Goal: Information Seeking & Learning: Learn about a topic

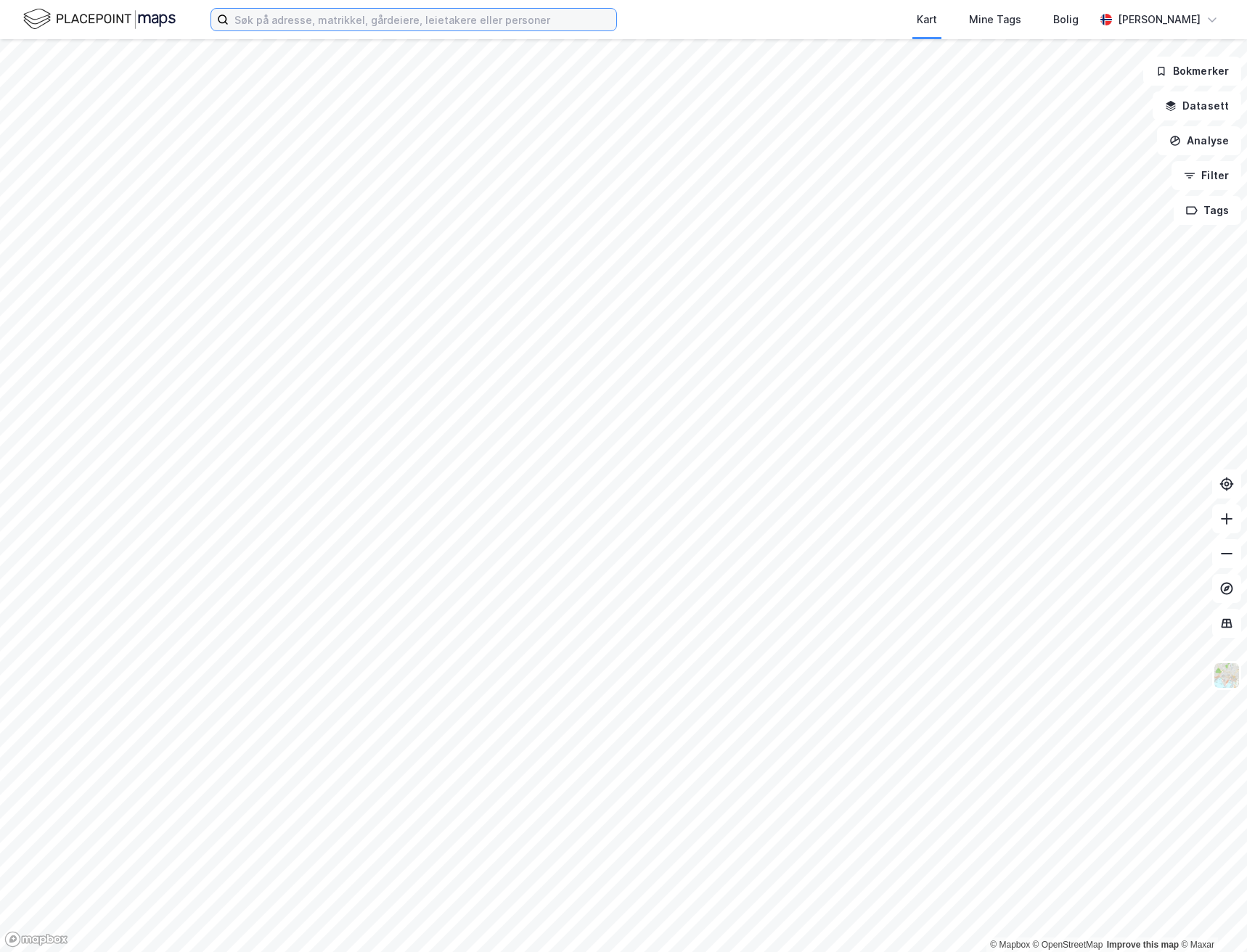
click at [319, 16] on input at bounding box center [422, 19] width 387 height 22
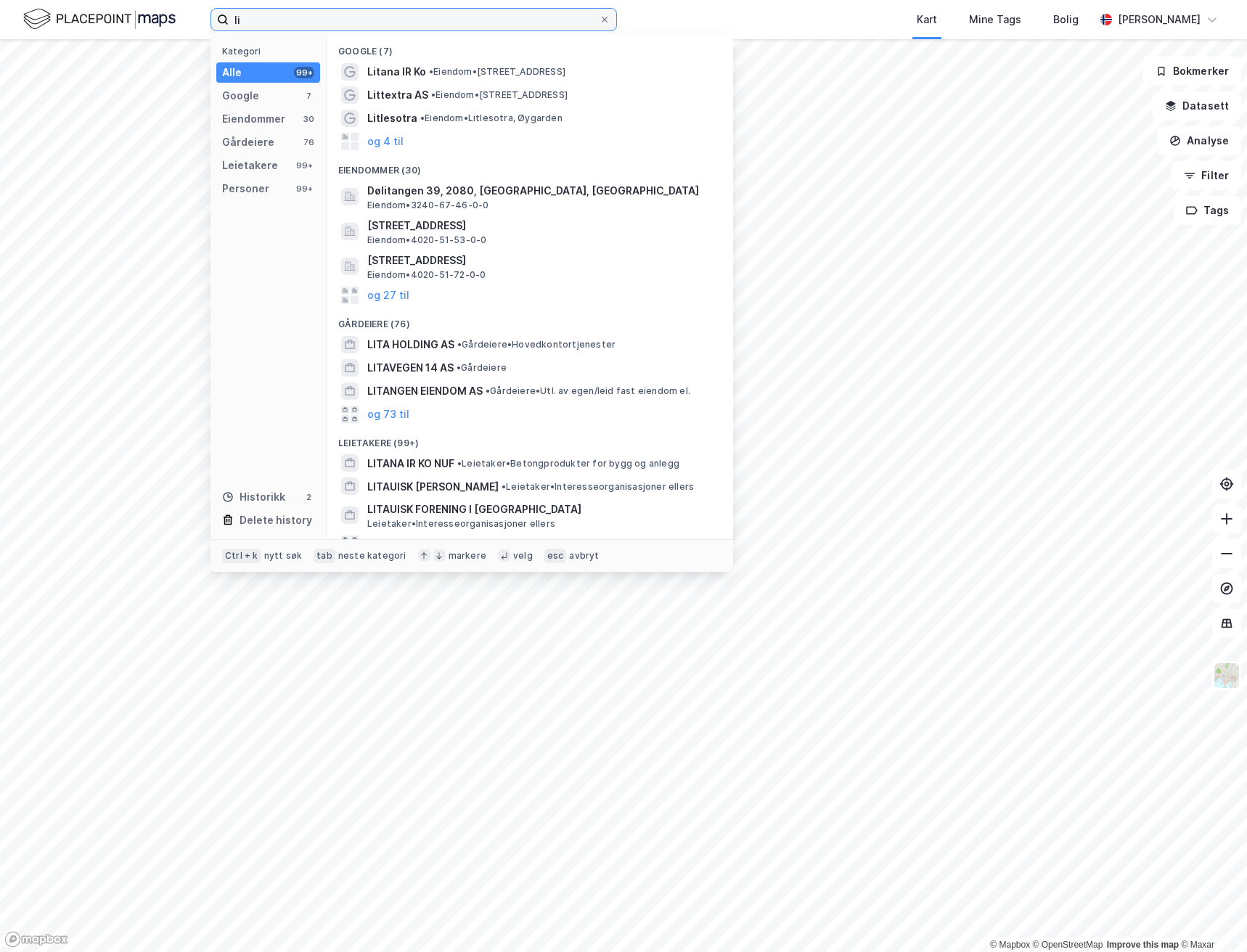
type input "l"
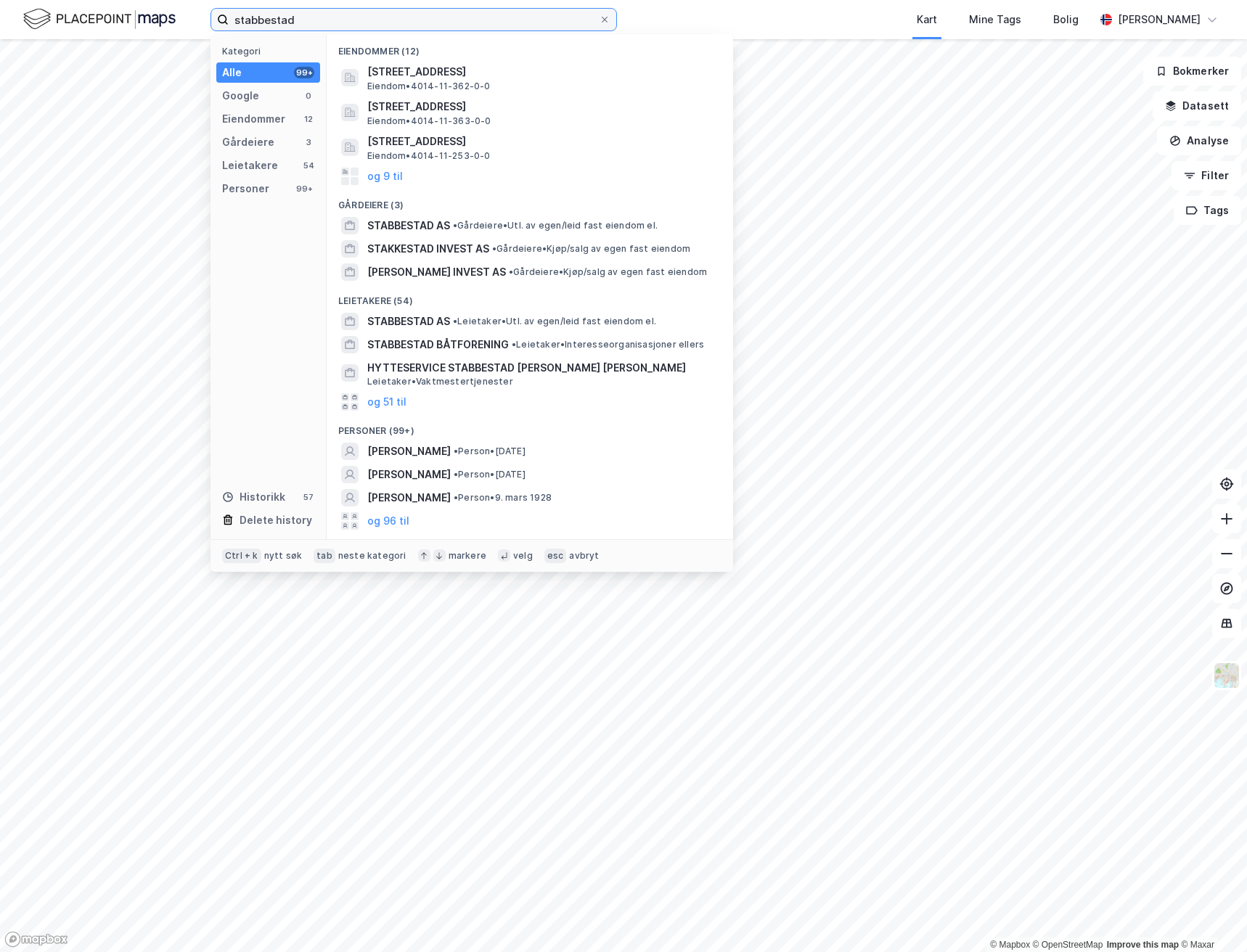
type input "stabbestad"
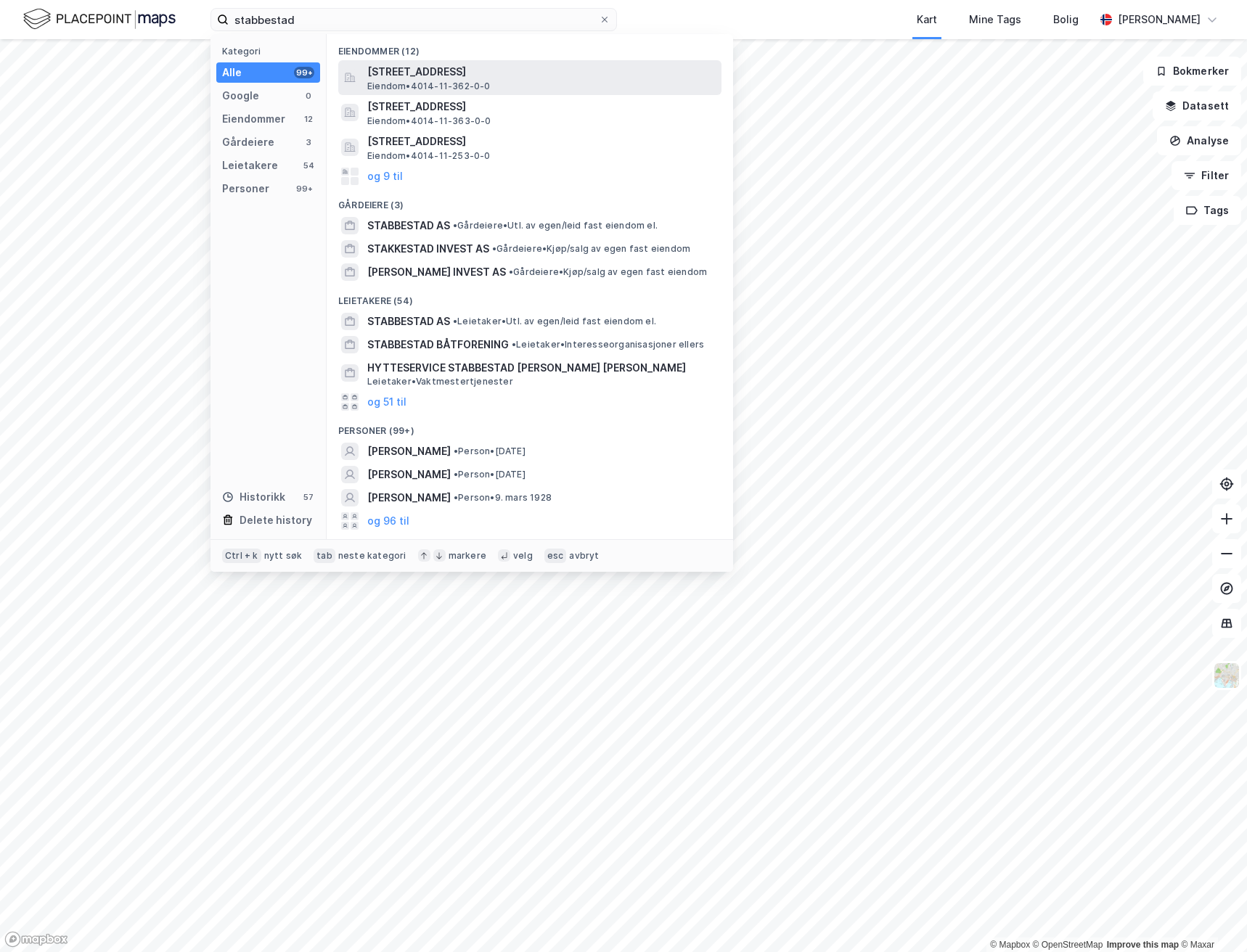
click at [398, 73] on span "[STREET_ADDRESS]" at bounding box center [541, 71] width 348 height 17
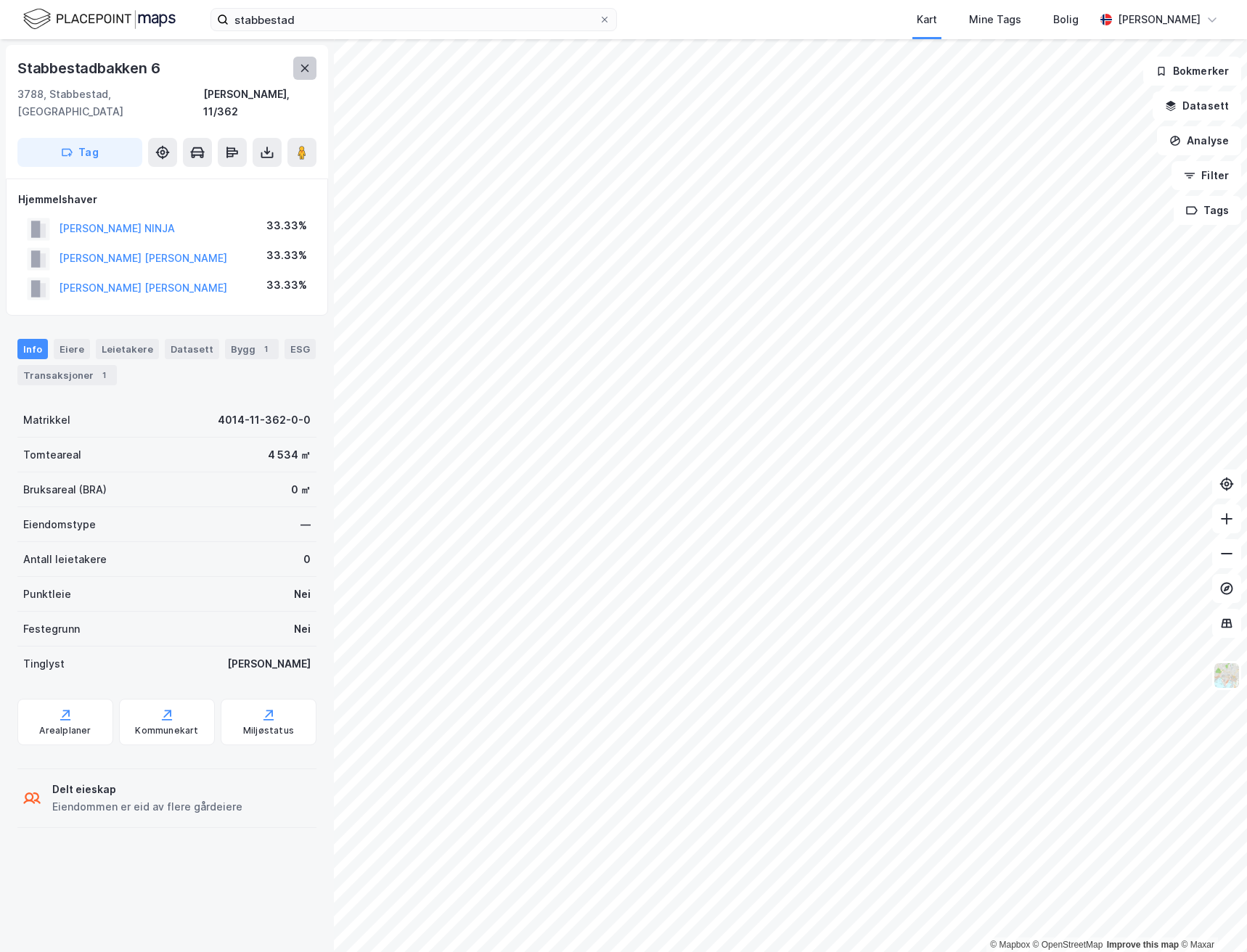
click at [303, 70] on icon at bounding box center [305, 68] width 8 height 7
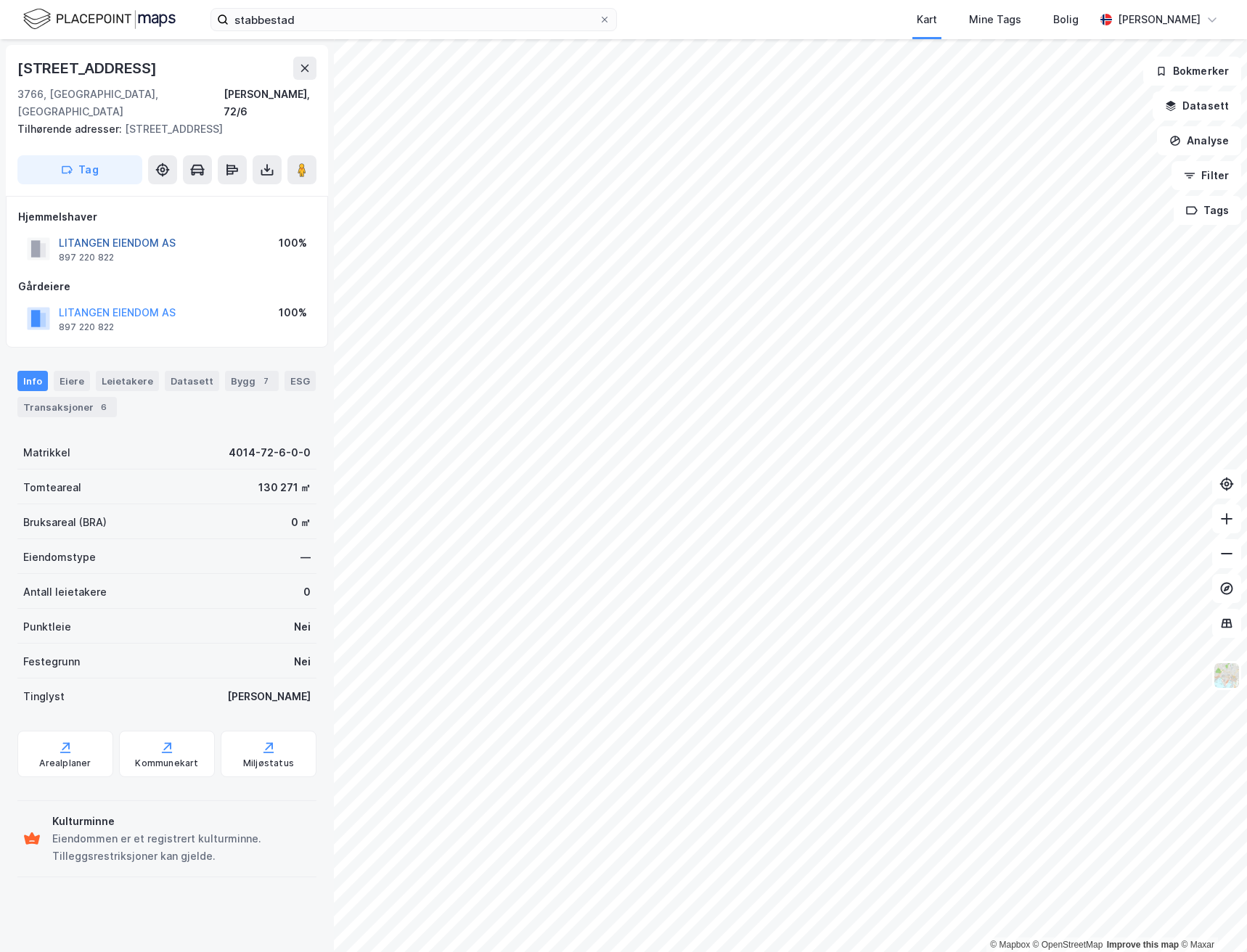
click at [0, 0] on button "LITANGEN EIENDOM AS" at bounding box center [0, 0] width 0 height 0
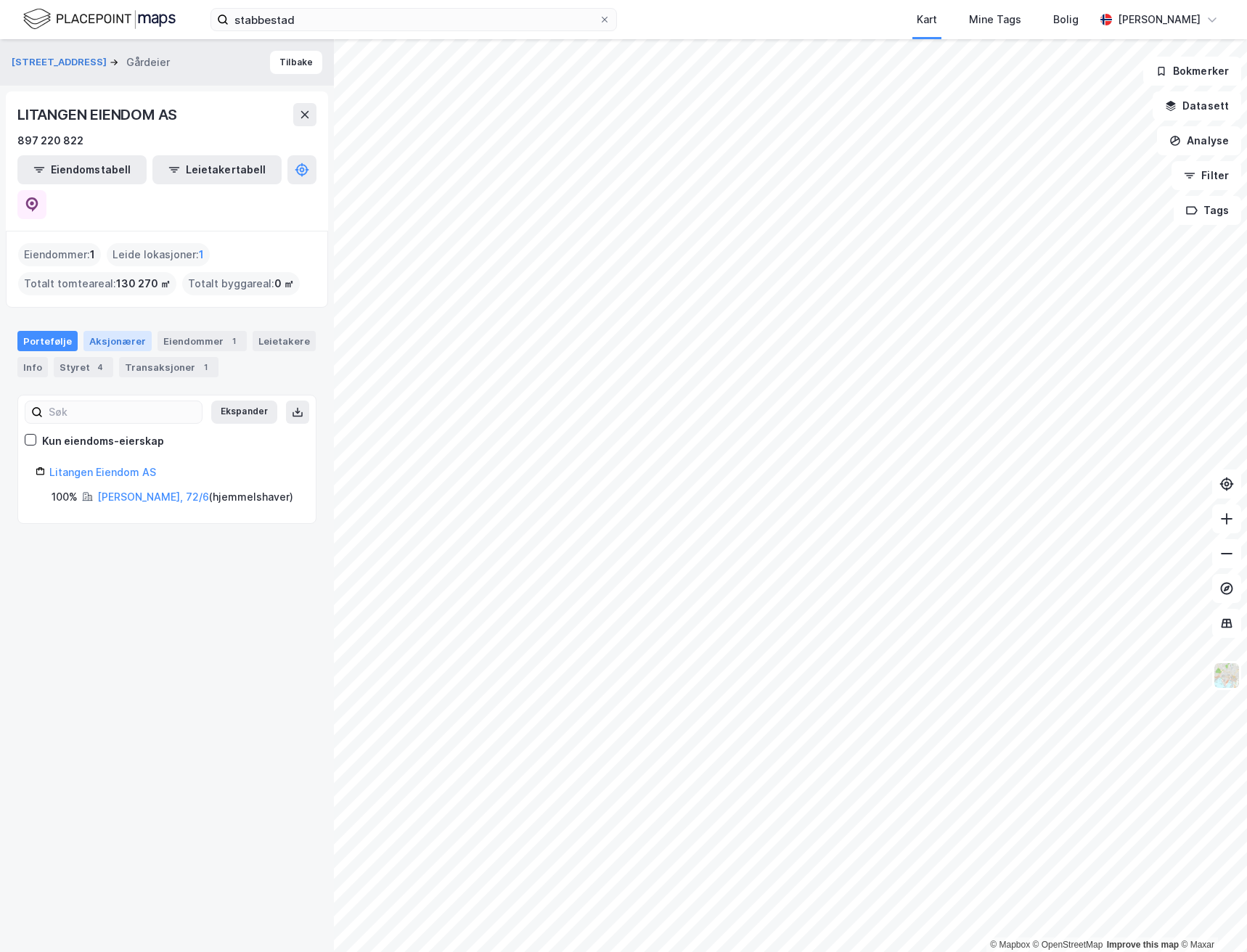
click at [107, 331] on div "Aksjonærer" at bounding box center [118, 341] width 68 height 20
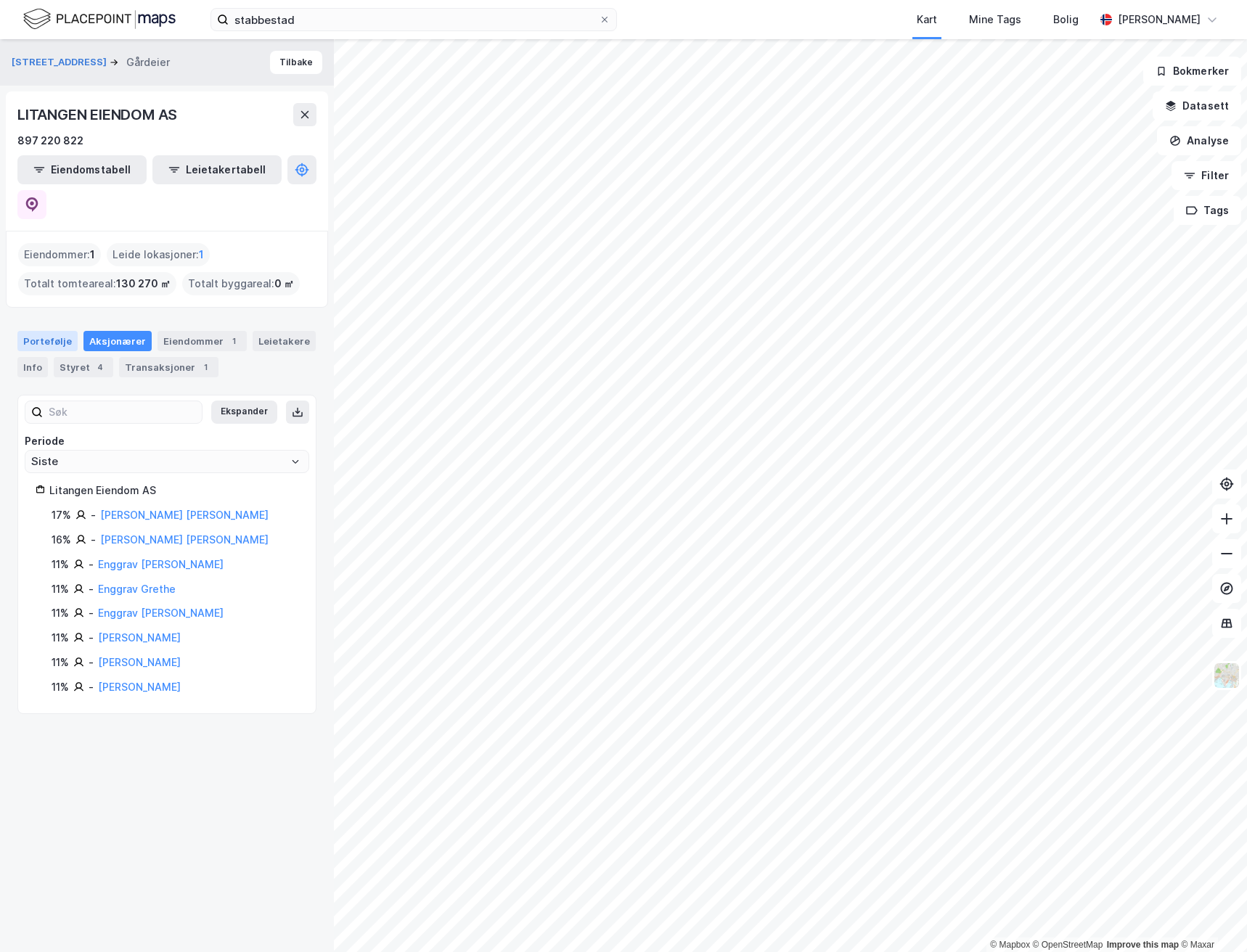
click at [54, 331] on div "Portefølje" at bounding box center [47, 341] width 61 height 20
